Goal: Transaction & Acquisition: Book appointment/travel/reservation

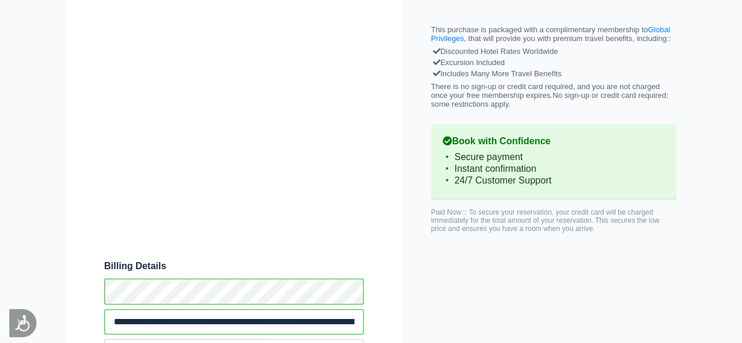
scroll to position [542, 0]
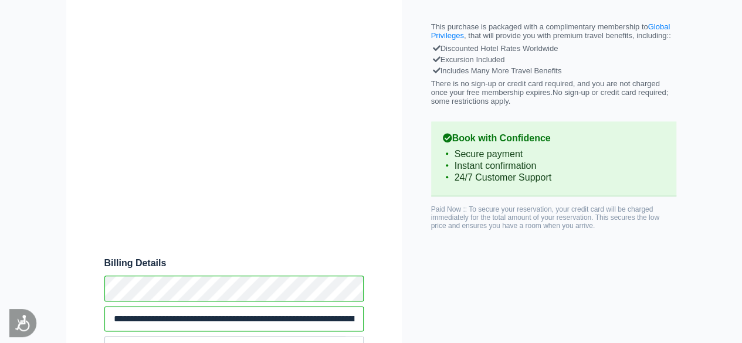
click at [628, 302] on div "Hotel Babas Residency Book online or call [PHONE_NUMBER] This is [DATE] low rat…" at bounding box center [372, 241] width 634 height 1327
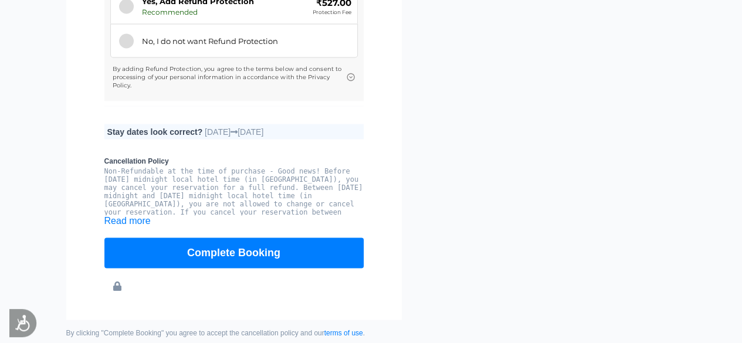
scroll to position [1105, 0]
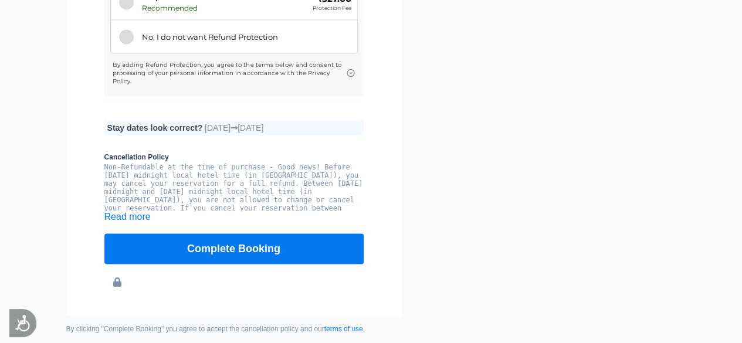
click at [247, 249] on button "Complete Booking" at bounding box center [233, 249] width 259 height 31
type input "**********"
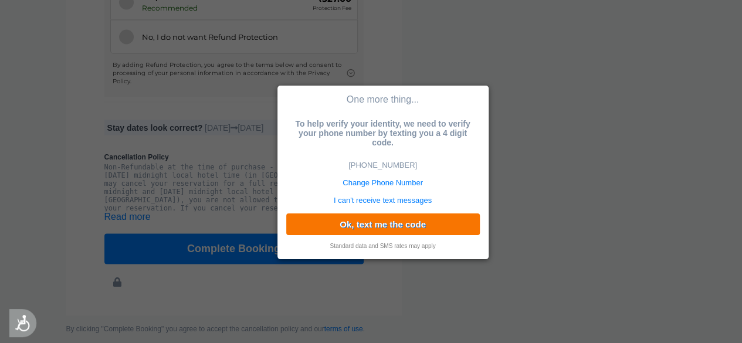
click at [406, 226] on button "Ok, text me the code" at bounding box center [383, 225] width 194 height 22
click at [401, 225] on button "Ok, text me the code" at bounding box center [383, 225] width 194 height 22
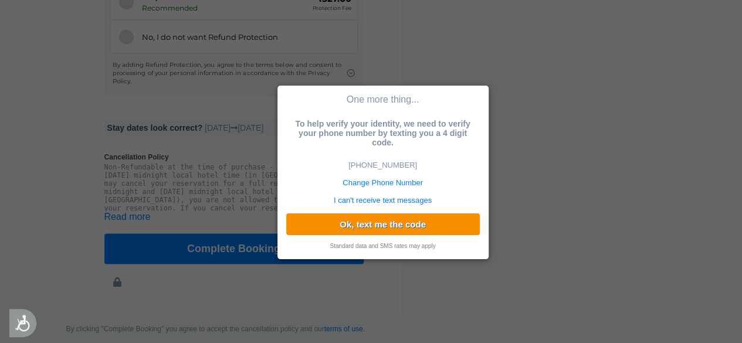
click at [400, 200] on link "I can't receive text messages" at bounding box center [383, 200] width 98 height 9
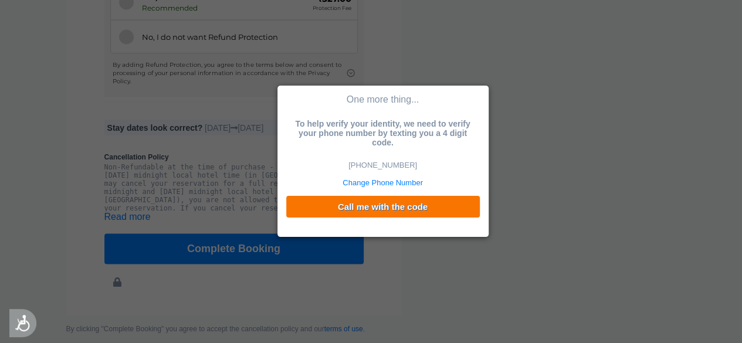
click at [394, 211] on button "Call me with the code" at bounding box center [383, 207] width 194 height 22
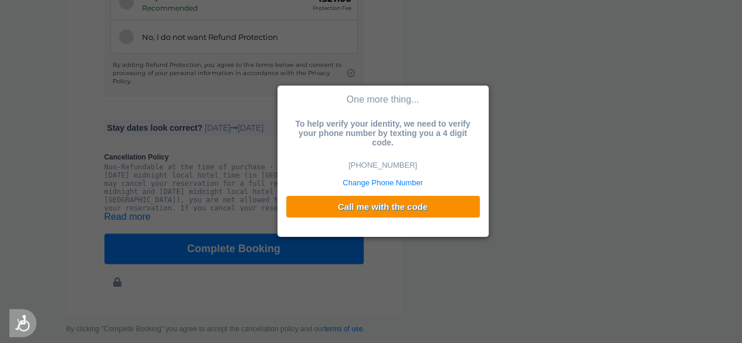
click at [533, 172] on div "One more thing... To help verify your identity, we need to verify your phone nu…" at bounding box center [371, 171] width 742 height 343
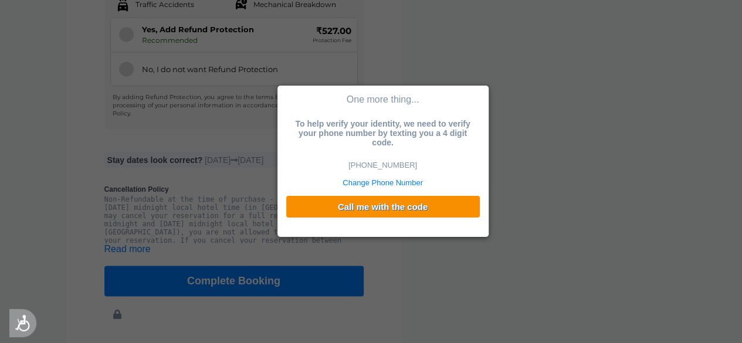
scroll to position [1074, 0]
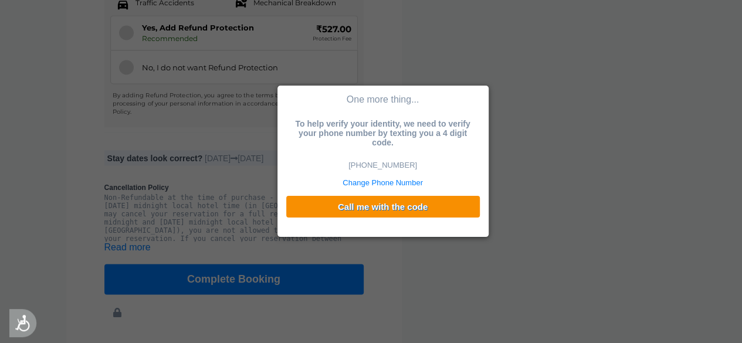
click at [523, 150] on div "One more thing... To help verify your identity, we need to verify your phone nu…" at bounding box center [371, 171] width 742 height 343
click at [124, 76] on div "One more thing... To help verify your identity, we need to verify your phone nu…" at bounding box center [371, 171] width 742 height 343
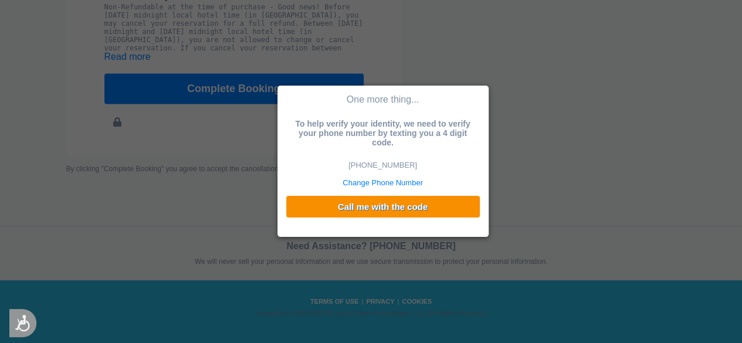
scroll to position [1271, 0]
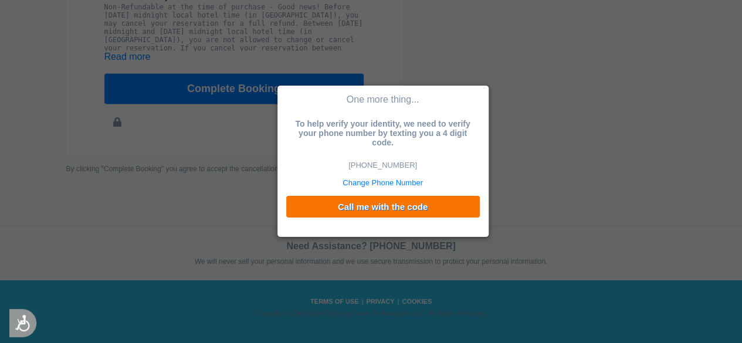
click at [403, 209] on button "Call me with the code" at bounding box center [383, 207] width 194 height 22
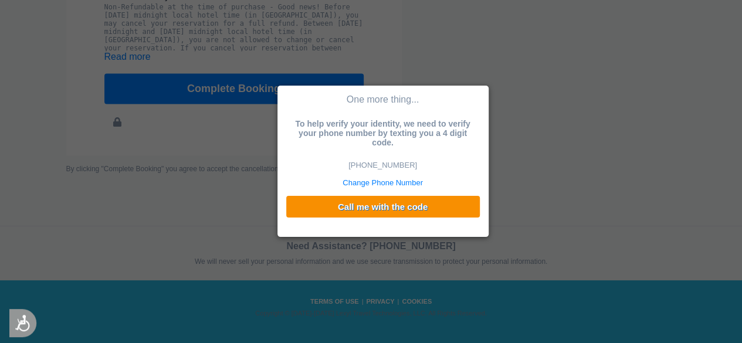
click at [591, 114] on div "One more thing... To help verify your identity, we need to verify your phone nu…" at bounding box center [371, 171] width 742 height 343
click at [372, 187] on link "Change Phone Number" at bounding box center [383, 182] width 80 height 9
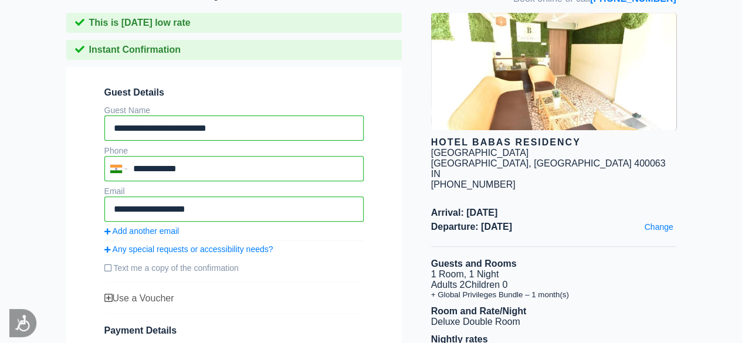
click button "submit" at bounding box center [0, 0] width 0 height 0
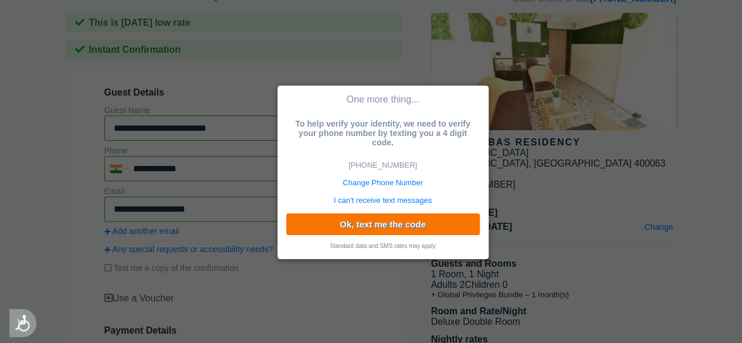
click at [402, 230] on button "Ok, text me the code" at bounding box center [383, 225] width 194 height 22
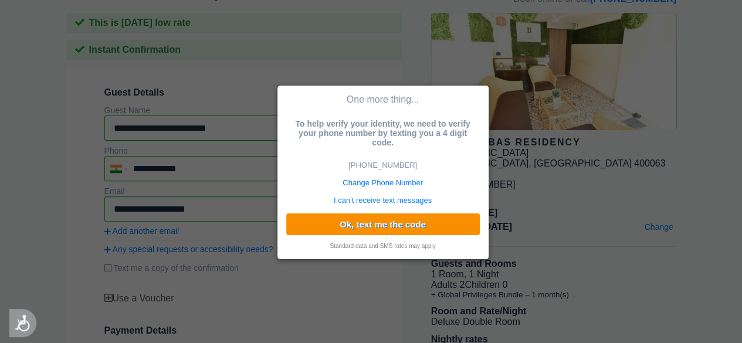
click at [392, 180] on link "Change Phone Number" at bounding box center [383, 182] width 80 height 9
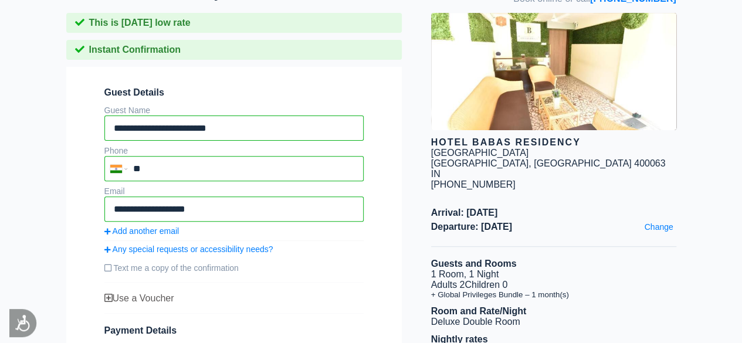
type input "*"
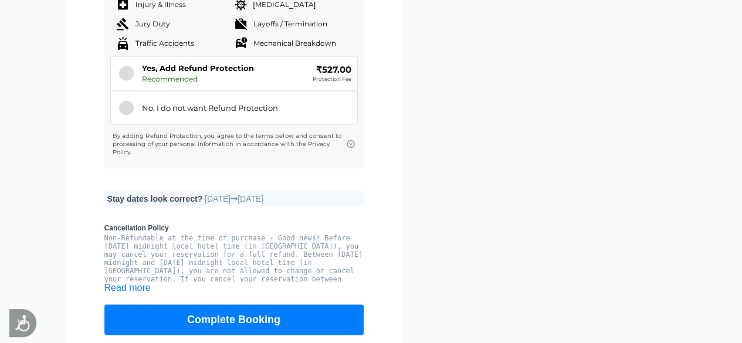
scroll to position [1049, 0]
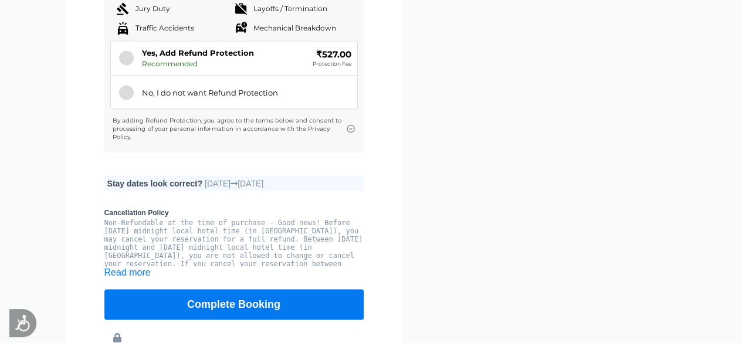
type input "**********"
click at [271, 302] on button "Complete Booking" at bounding box center [233, 304] width 259 height 31
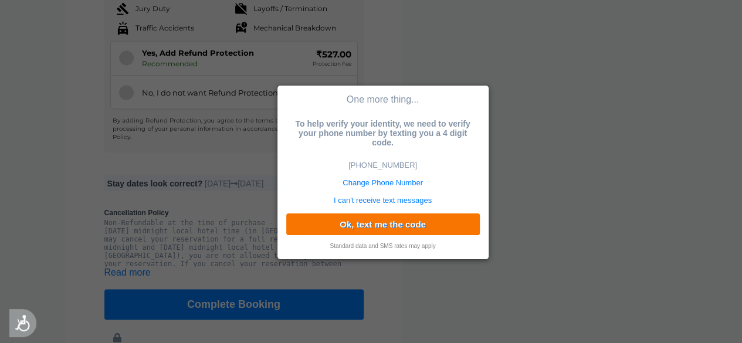
click at [413, 227] on button "Ok, text me the code" at bounding box center [383, 225] width 194 height 22
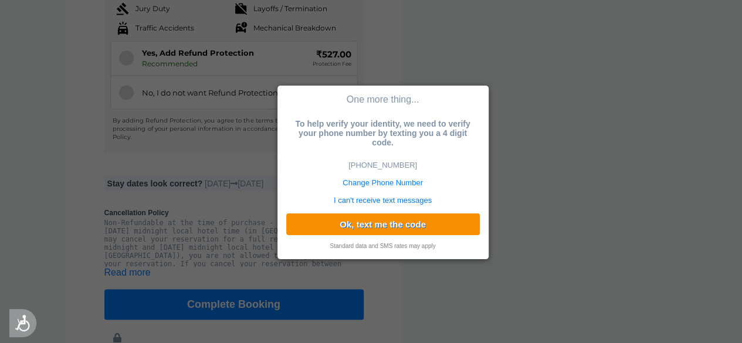
click at [425, 202] on link "I can't receive text messages" at bounding box center [383, 200] width 98 height 9
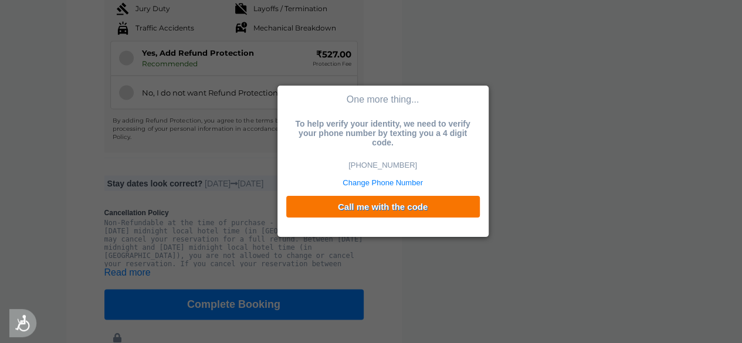
click at [396, 212] on button "Call me with the code" at bounding box center [383, 207] width 194 height 22
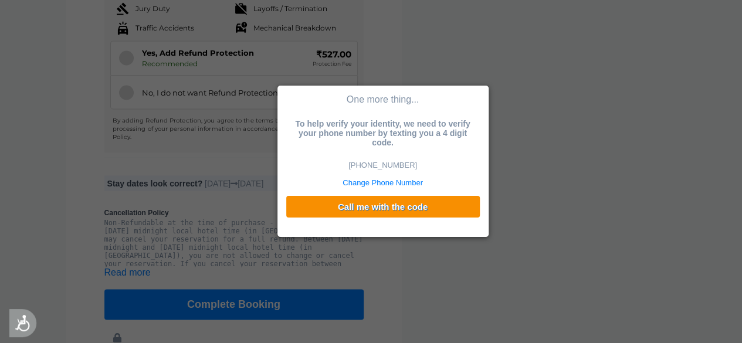
click at [286, 196] on button "Call me with the code" at bounding box center [383, 207] width 194 height 22
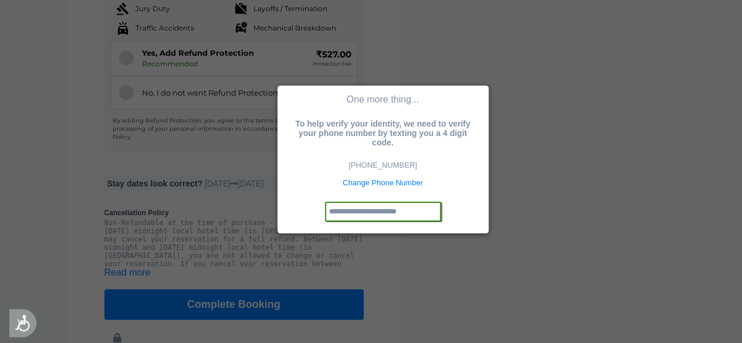
click at [380, 214] on input "text" at bounding box center [383, 212] width 116 height 20
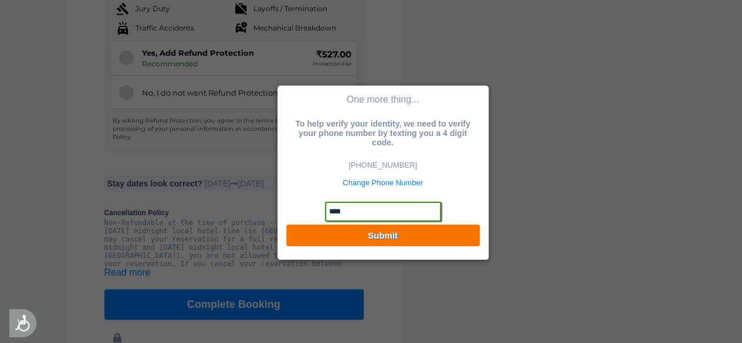
type input "****"
click at [393, 238] on button "Submit" at bounding box center [383, 236] width 194 height 22
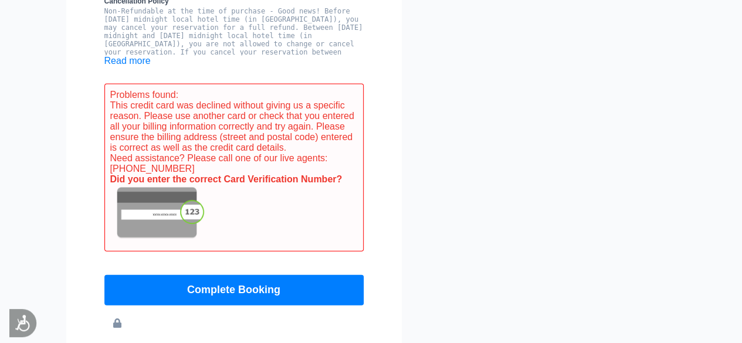
scroll to position [1262, 0]
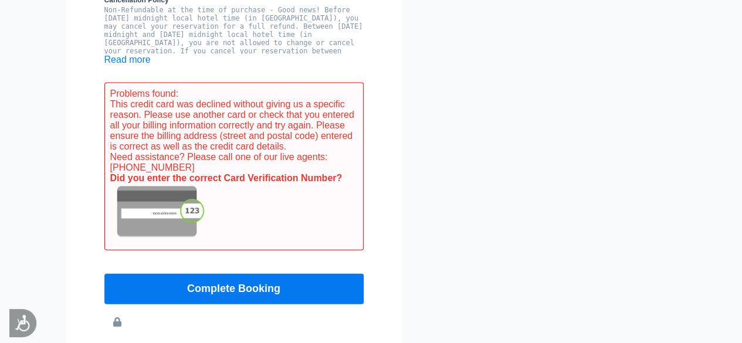
click at [255, 296] on button "Complete Booking" at bounding box center [233, 289] width 259 height 31
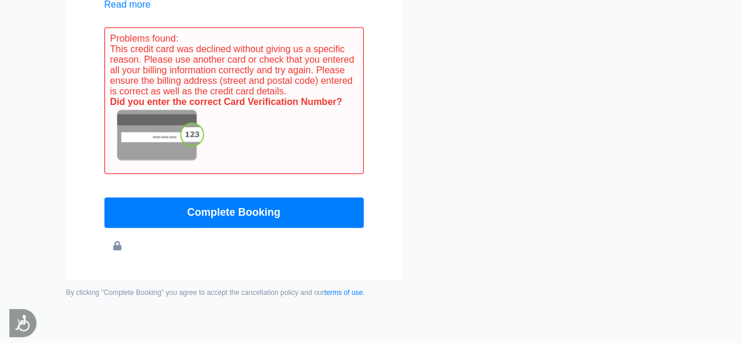
scroll to position [1348, 0]
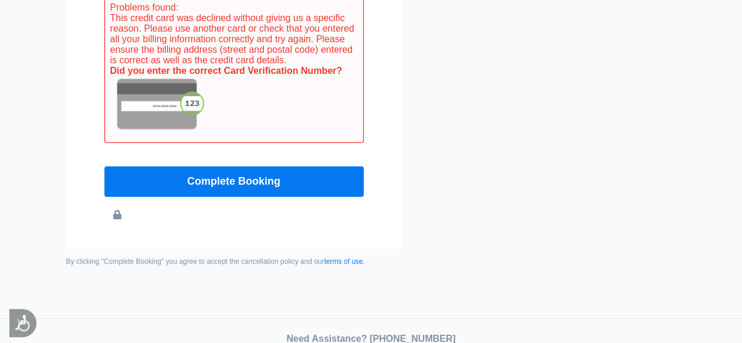
click at [264, 186] on button "Complete Booking" at bounding box center [233, 182] width 259 height 31
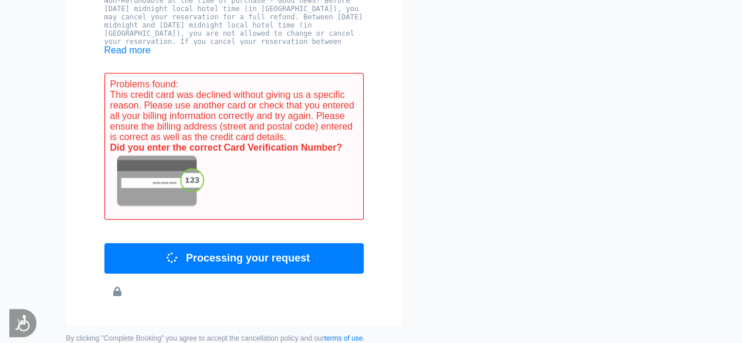
scroll to position [1254, 0]
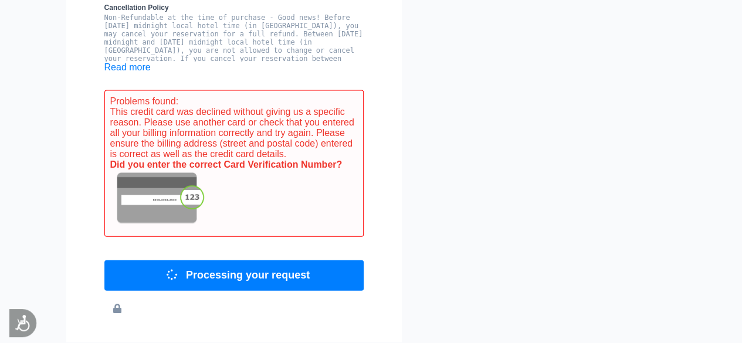
click at [163, 202] on img at bounding box center [159, 199] width 98 height 59
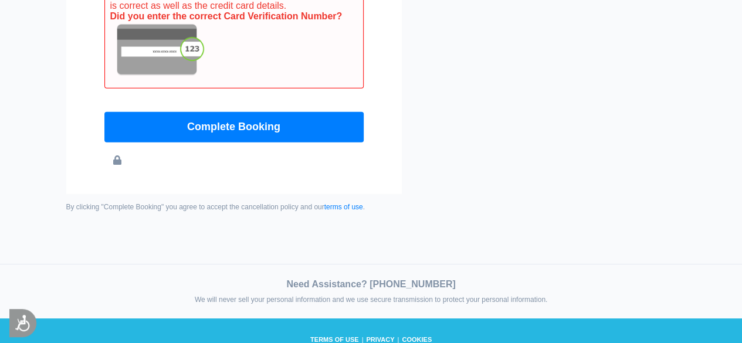
scroll to position [1410, 0]
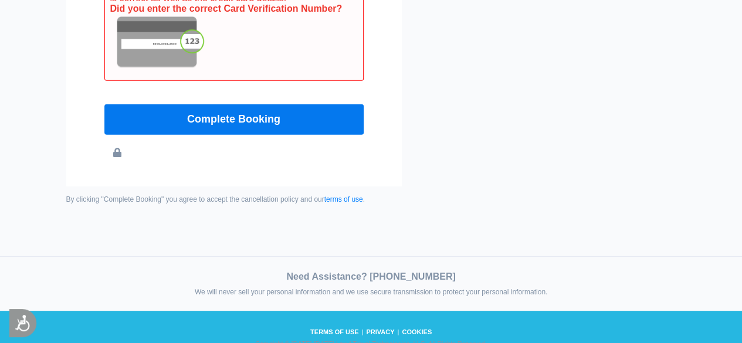
click at [266, 125] on button "Complete Booking" at bounding box center [233, 119] width 259 height 31
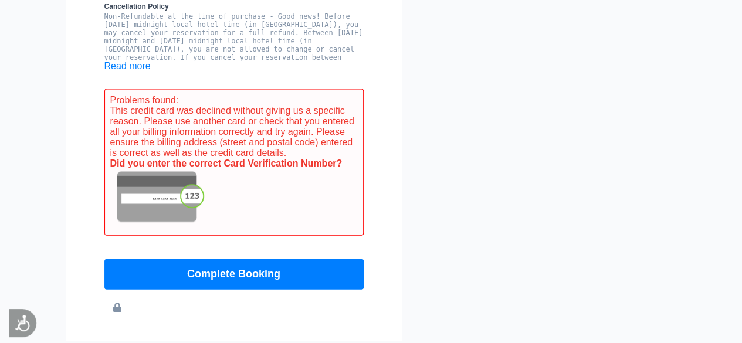
scroll to position [1240, 0]
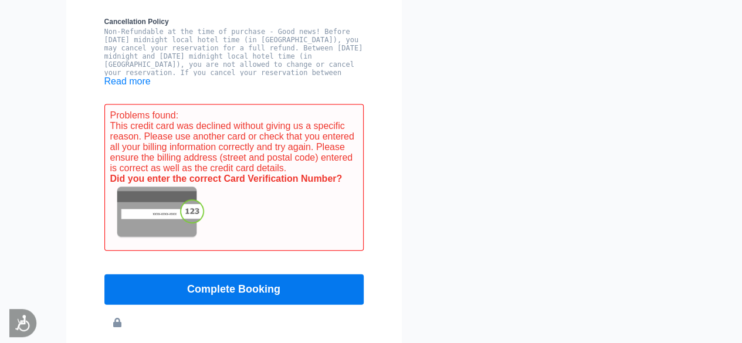
click at [252, 296] on button "Complete Booking" at bounding box center [233, 290] width 259 height 31
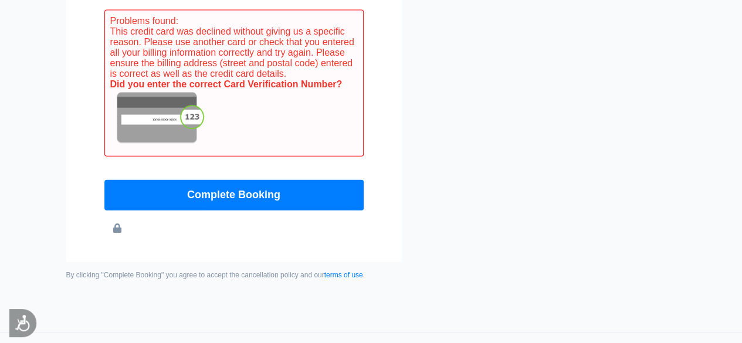
scroll to position [1341, 0]
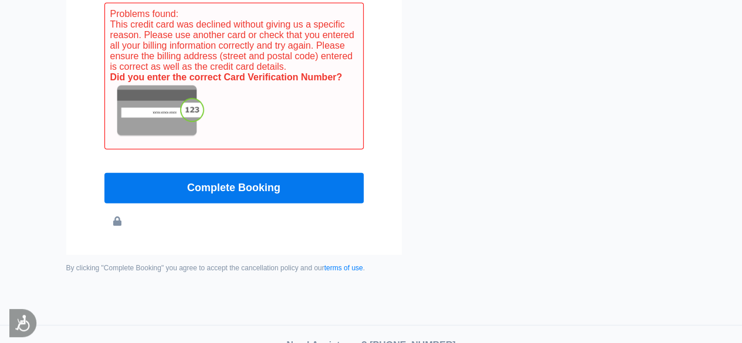
click at [258, 194] on button "Complete Booking" at bounding box center [233, 188] width 259 height 31
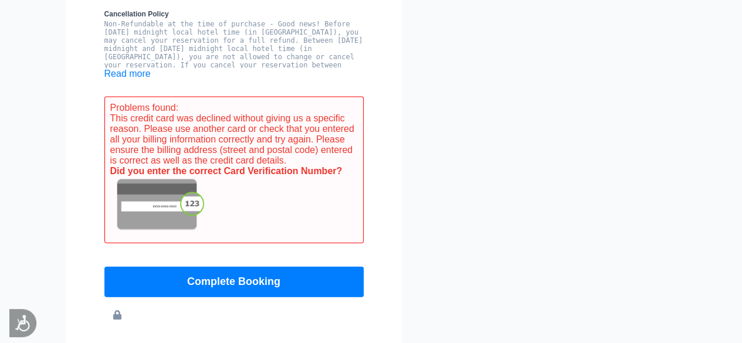
scroll to position [1302, 0]
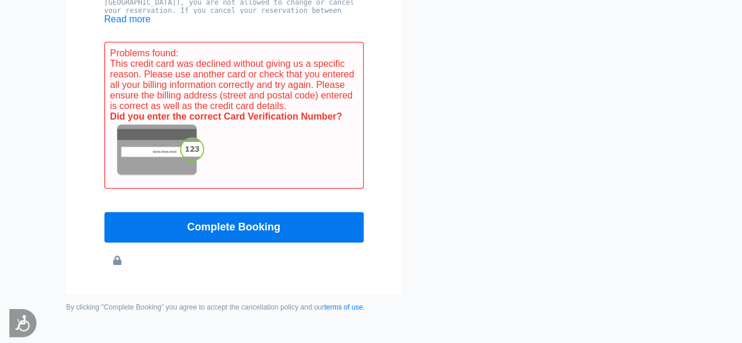
click at [270, 238] on button "Complete Booking" at bounding box center [233, 227] width 259 height 31
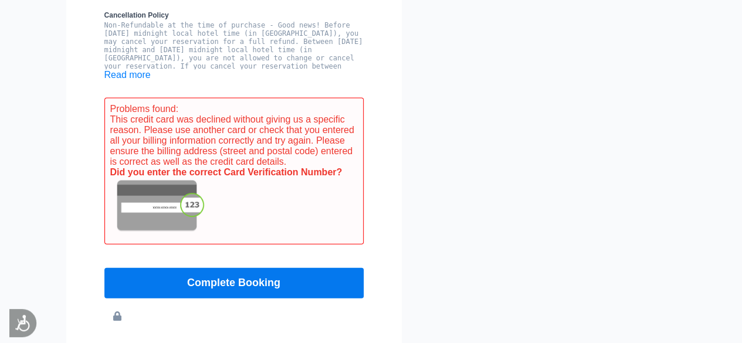
scroll to position [1240, 0]
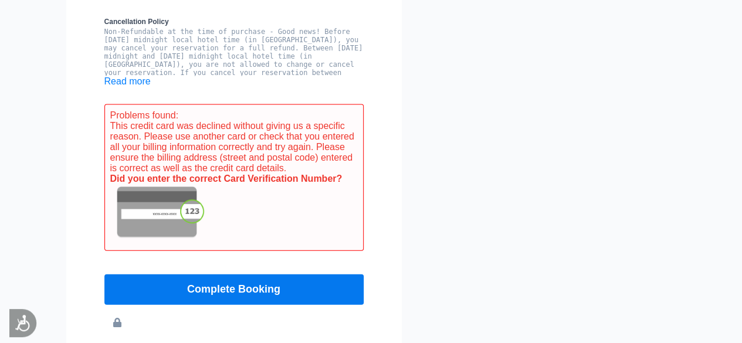
click at [252, 293] on button "Complete Booking" at bounding box center [233, 290] width 259 height 31
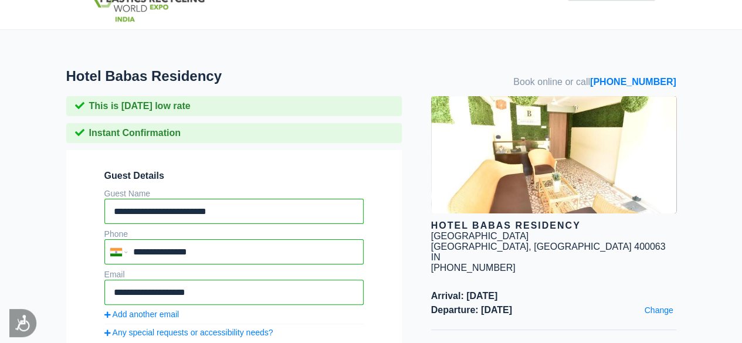
scroll to position [0, 0]
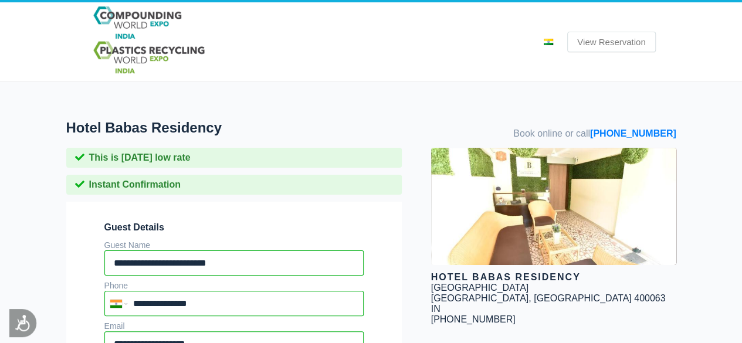
click at [626, 44] on link "View Reservation" at bounding box center [611, 42] width 88 height 21
